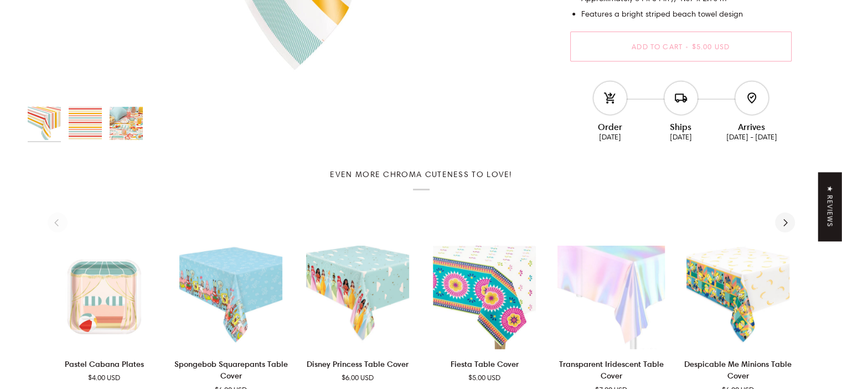
scroll to position [489, 0]
click at [130, 120] on img "Cabana Stripe Table Cover" at bounding box center [126, 123] width 33 height 33
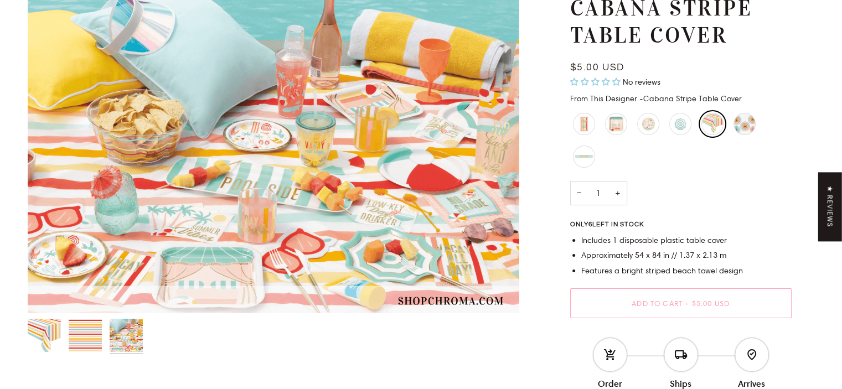
scroll to position [105, 0]
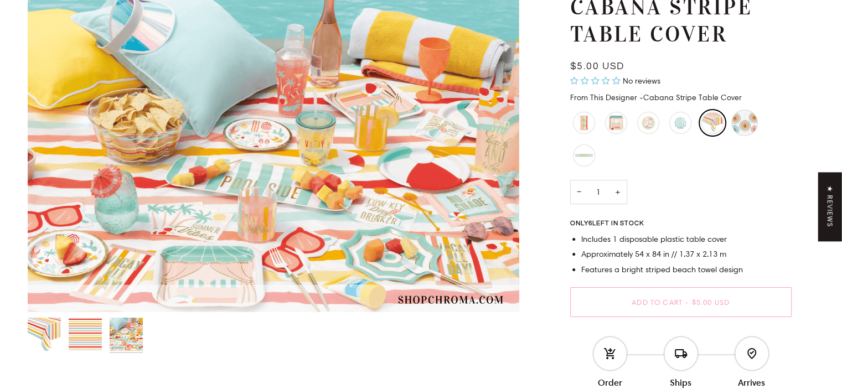
click at [741, 125] on div "Beach Umbrella Paper Fan Set" at bounding box center [744, 123] width 27 height 27
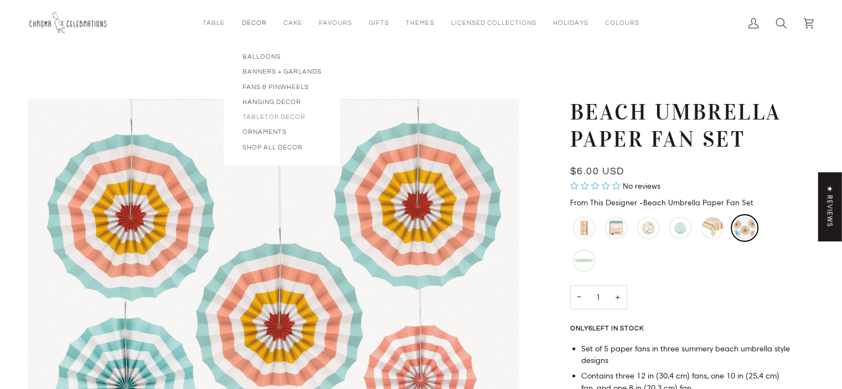
click at [268, 117] on span "Tabletop Decor" at bounding box center [282, 116] width 80 height 9
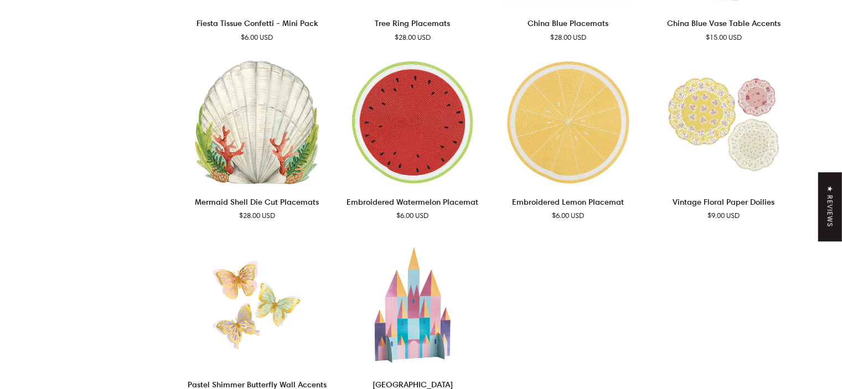
scroll to position [2429, 0]
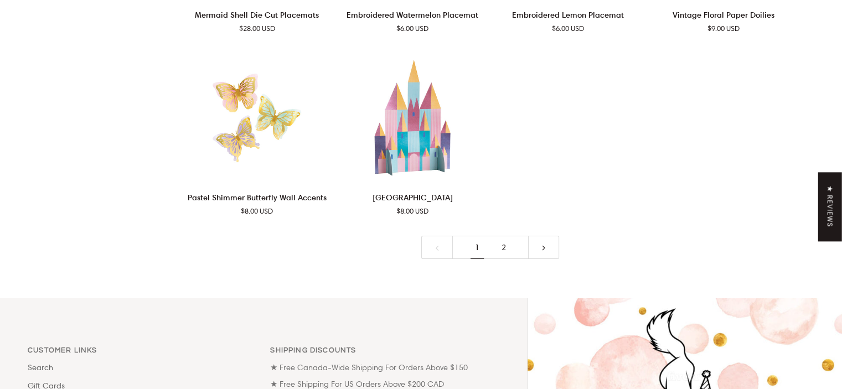
click at [544, 244] on icon at bounding box center [544, 248] width 8 height 8
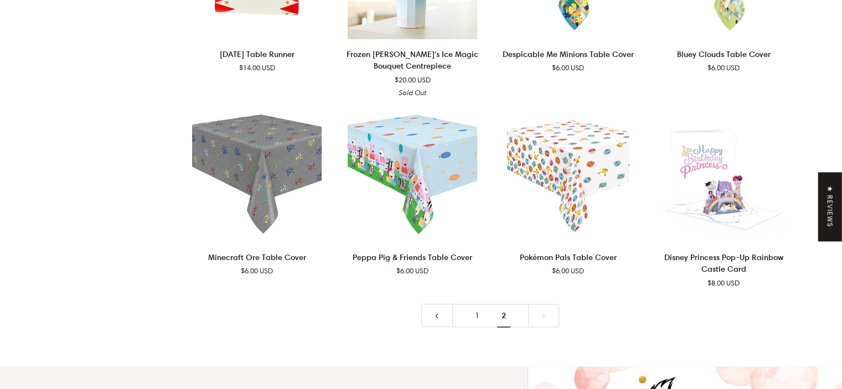
scroll to position [1767, 0]
